Goal: Task Accomplishment & Management: Manage account settings

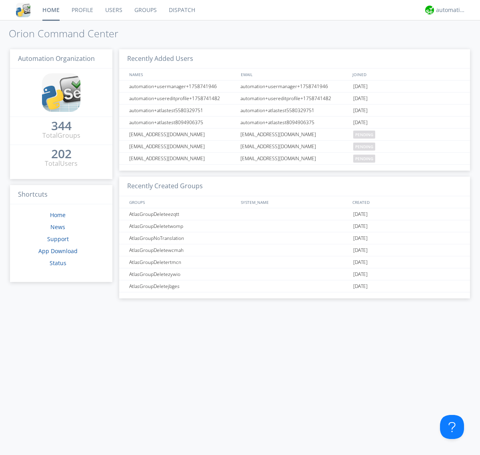
click at [145, 10] on link "Groups" at bounding box center [145, 10] width 34 height 20
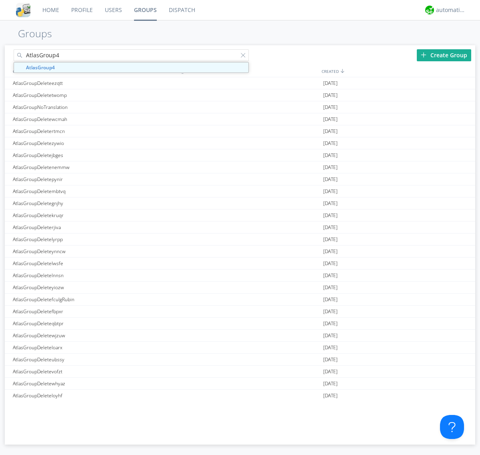
type input "AtlasGroup4"
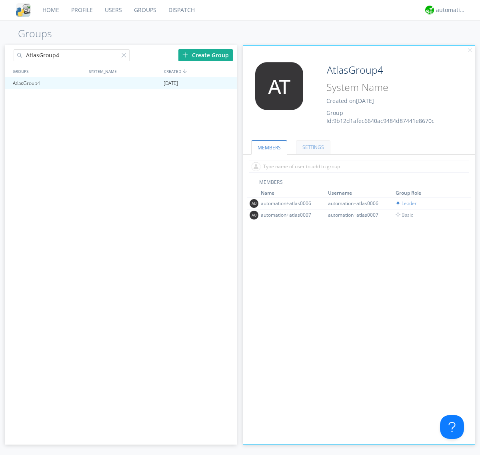
click at [312, 147] on link "SETTINGS" at bounding box center [313, 147] width 34 height 14
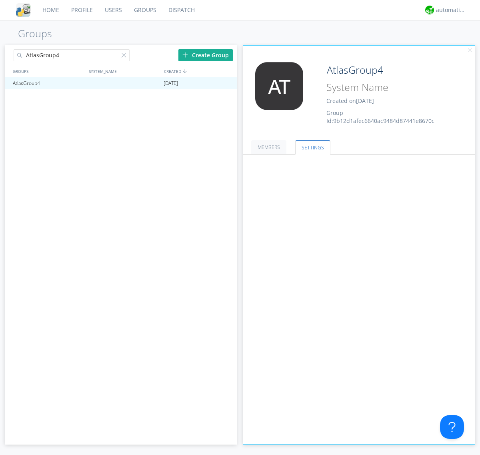
click at [0, 0] on span at bounding box center [0, 0] width 0 height 0
click at [0, 0] on input "radio" at bounding box center [0, 0] width 0 height 0
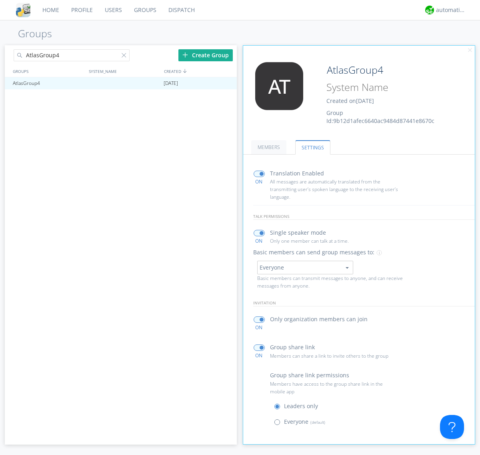
click at [279, 423] on span at bounding box center [279, 424] width 10 height 10
click at [0, 0] on input "radio" at bounding box center [0, 0] width 0 height 0
click at [449, 10] on div "automation+atlas" at bounding box center [451, 10] width 30 height 8
